Goal: Task Accomplishment & Management: Manage account settings

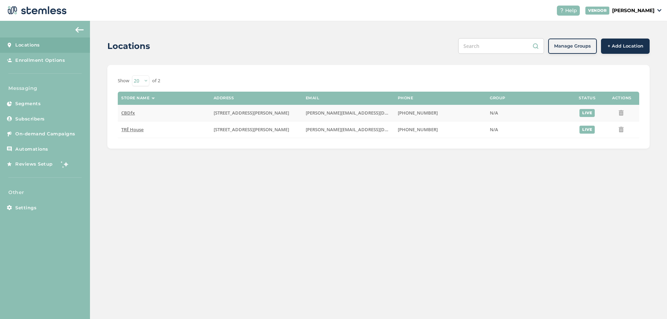
click at [127, 115] on span "CBDfx" at bounding box center [128, 113] width 14 height 6
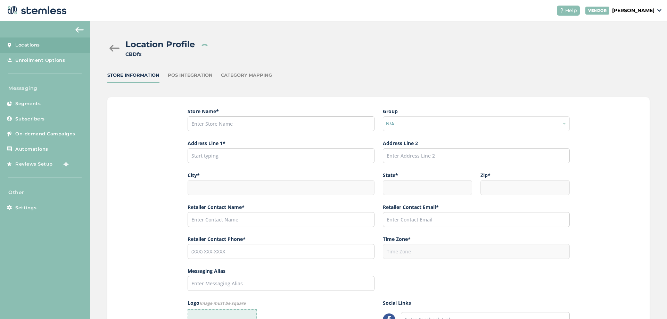
type input "CBDfx"
type input "[STREET_ADDRESS][PERSON_NAME]"
type input "Los Angeles"
type input "CA"
type input "91311"
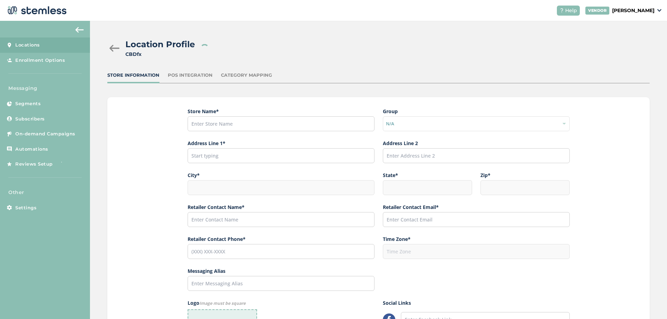
type input "[PERSON_NAME]"
type input "[PERSON_NAME][EMAIL_ADDRESS][DOMAIN_NAME]"
type input "[PHONE_NUMBER]"
type input "America/Los_Angeles"
type input "fx"
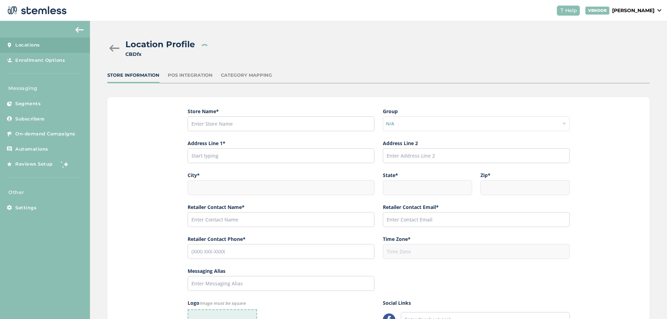
type input "https://www.facebook.com/CBDfx"
type input "https://www.instagram.com/cbdfx_/"
type input "https://x.com/cbdfx"
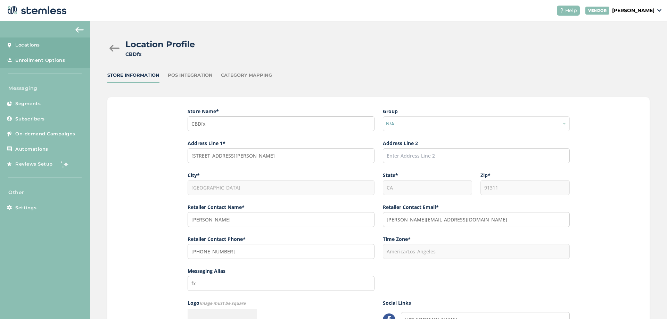
click at [50, 59] on span "Enrollment Options" at bounding box center [40, 60] width 50 height 7
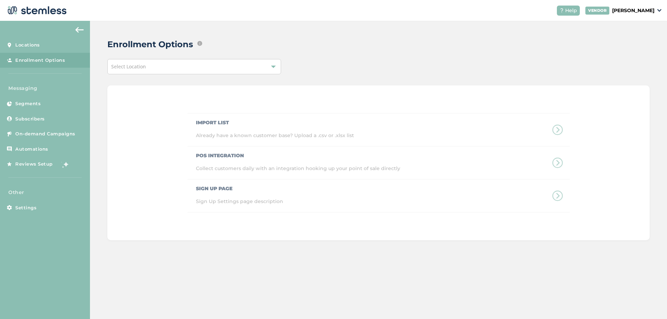
click at [200, 67] on div "Select Location" at bounding box center [194, 66] width 174 height 15
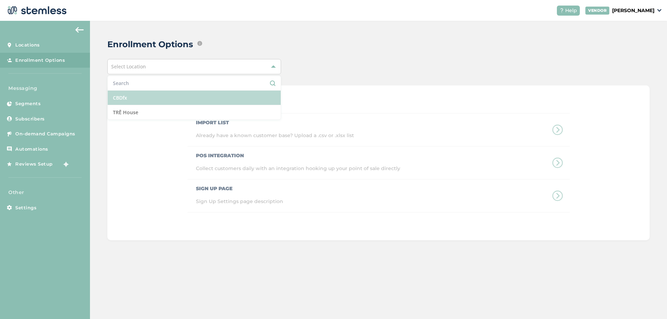
click at [149, 96] on li "CBDfx" at bounding box center [194, 98] width 173 height 15
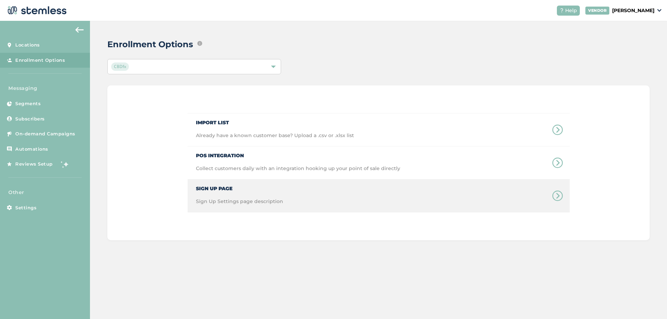
click at [227, 188] on span "Sign Up Page" at bounding box center [239, 186] width 87 height 13
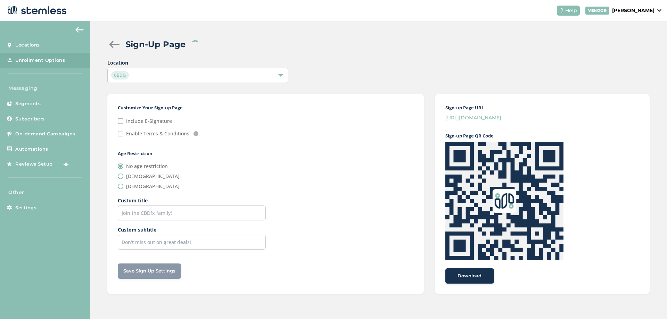
checkbox input "false"
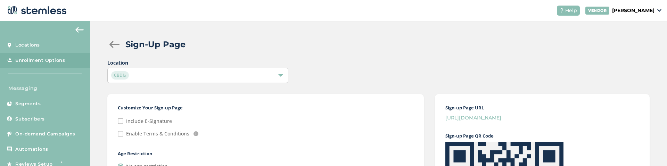
click at [99, 130] on div "Sign-Up Page Location CBDfx Customize Your Sign-up Page Include E-Signature Ena…" at bounding box center [378, 166] width 577 height 291
click at [99, 128] on div "Sign-Up Page Location CBDfx Customize Your Sign-up Page Include E-Signature Ena…" at bounding box center [378, 166] width 577 height 291
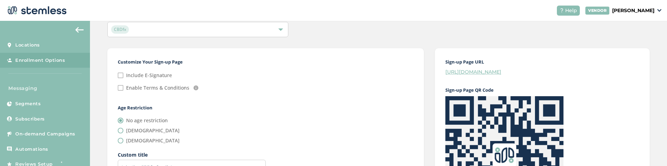
scroll to position [125, 0]
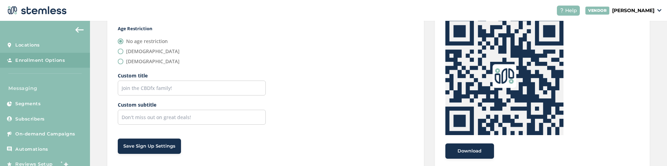
click at [94, 122] on div "Sign-Up Page Location CBDfx Customize Your Sign-up Page Include E-Signature Ena…" at bounding box center [378, 41] width 577 height 291
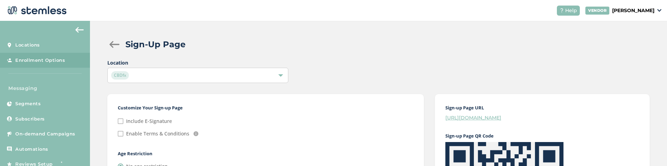
click at [116, 46] on div at bounding box center [114, 44] width 14 height 7
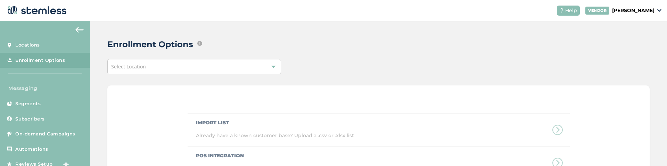
click at [191, 68] on div "Select Location" at bounding box center [194, 66] width 174 height 15
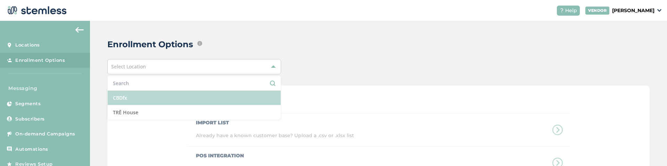
click at [132, 97] on li "CBDfx" at bounding box center [194, 98] width 173 height 15
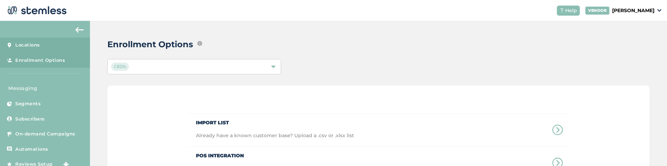
click at [41, 46] on link "Locations" at bounding box center [45, 45] width 90 height 15
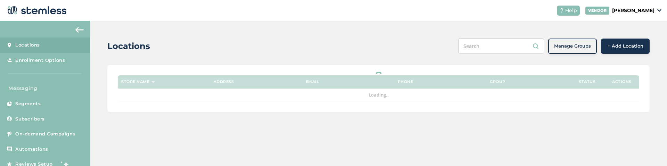
click at [492, 46] on input "text" at bounding box center [501, 46] width 86 height 16
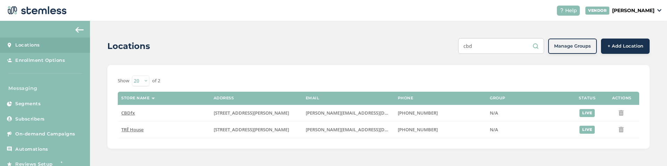
type input "cbd"
click at [129, 110] on span "CBDfx" at bounding box center [128, 113] width 14 height 6
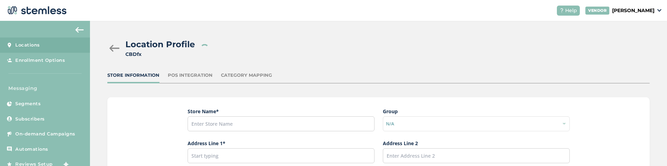
type input "CBDfx"
type input "[STREET_ADDRESS][PERSON_NAME]"
type input "Los Angeles"
type input "CA"
type input "91311"
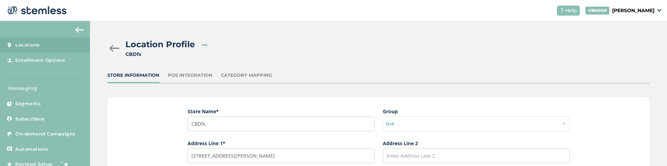
type input "[PERSON_NAME]"
type input "[PERSON_NAME][EMAIL_ADDRESS][DOMAIN_NAME]"
type input "[PHONE_NUMBER]"
type input "America/Los_Angeles"
type input "fx"
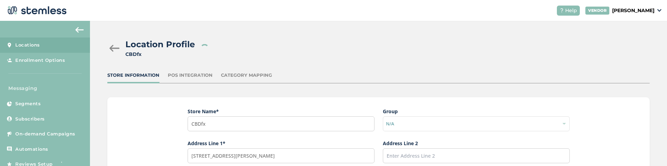
type input "https://www.facebook.com/CBDfx"
type input "https://www.instagram.com/cbdfx_/"
type input "https://x.com/cbdfx"
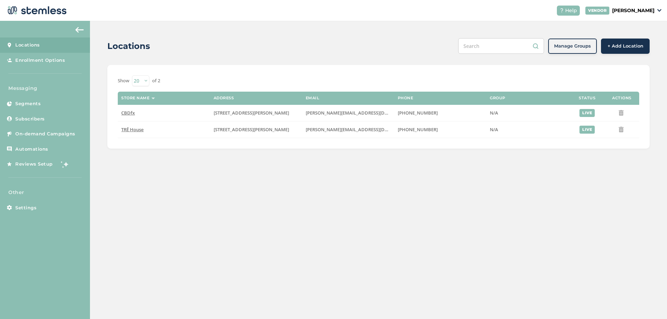
click at [629, 12] on p "[PERSON_NAME]" at bounding box center [633, 10] width 42 height 7
click at [625, 50] on link "Logout" at bounding box center [637, 50] width 34 height 7
